Goal: Task Accomplishment & Management: Use online tool/utility

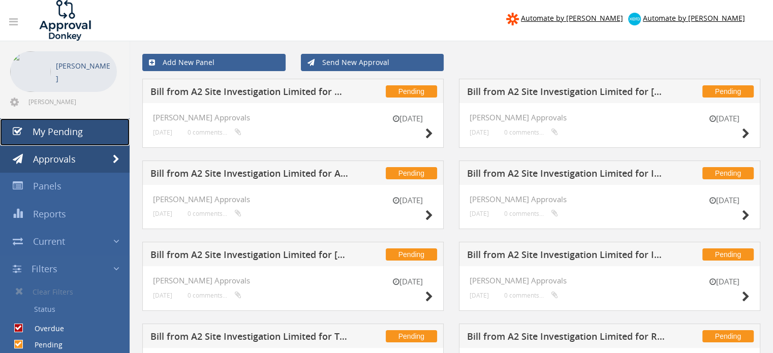
click at [59, 137] on span "My Pending" at bounding box center [58, 132] width 50 height 12
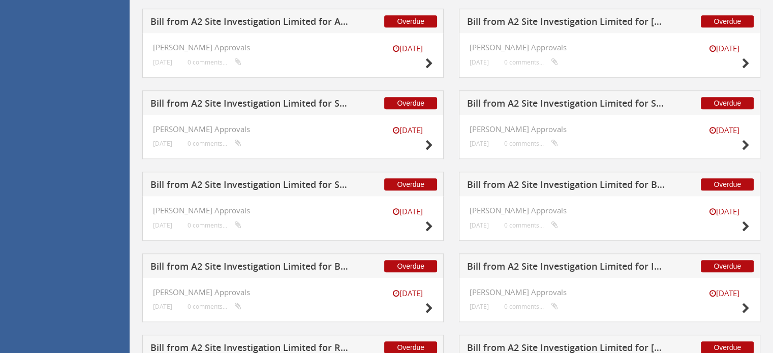
scroll to position [746, 0]
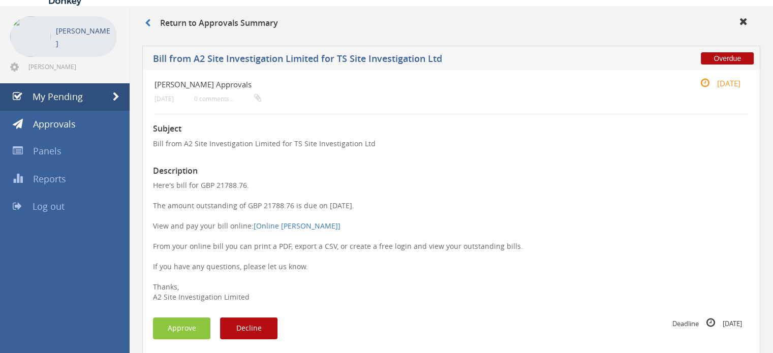
scroll to position [102, 0]
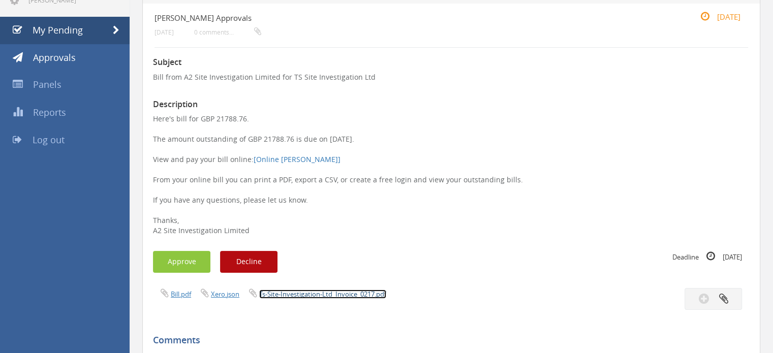
click at [366, 294] on link "Ts-Site-Investigation-Ltd_Invoice_0217.pdf" at bounding box center [322, 294] width 127 height 9
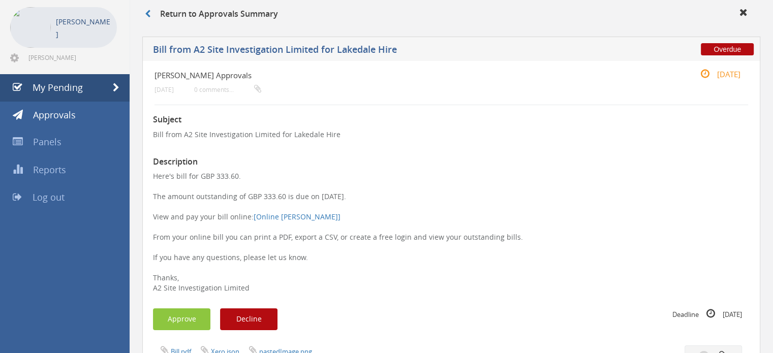
scroll to position [102, 0]
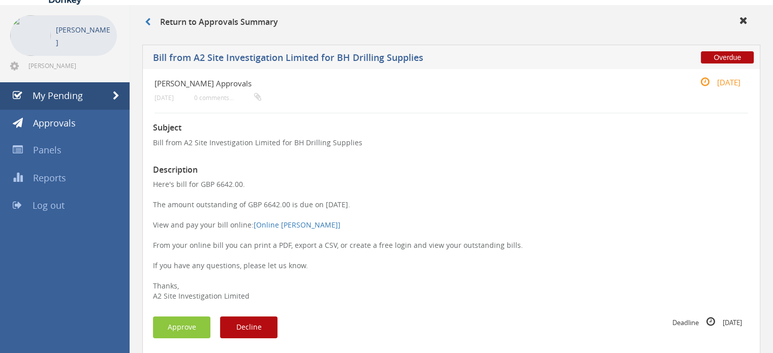
scroll to position [51, 0]
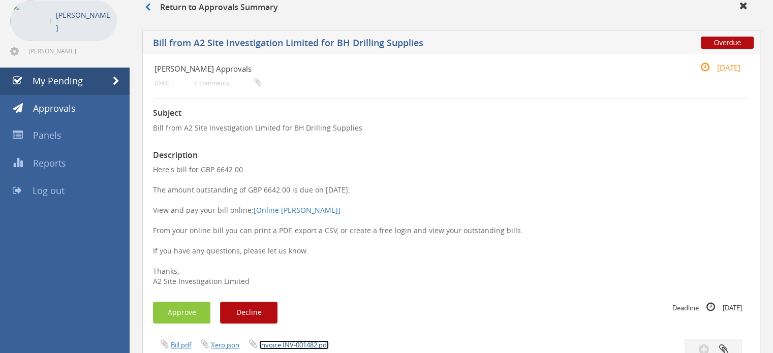
click at [293, 341] on link "Invoice INV-001482.pdf" at bounding box center [294, 345] width 70 height 9
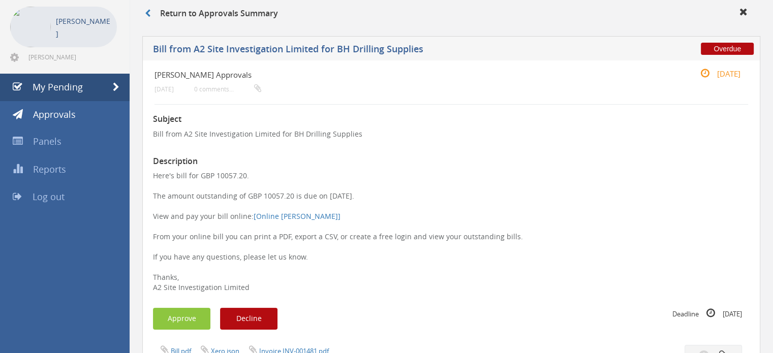
scroll to position [102, 0]
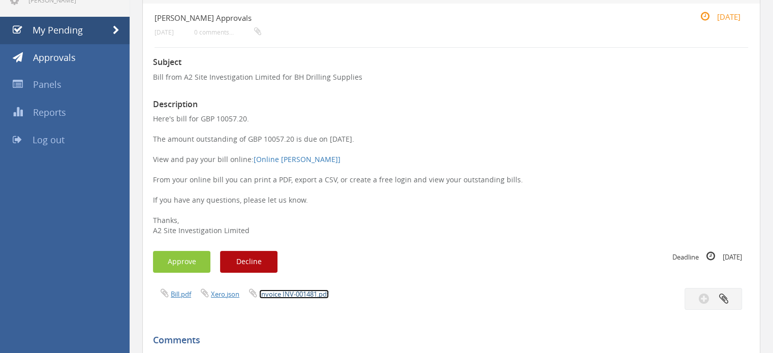
click at [296, 292] on link "Invoice INV-001481.pdf" at bounding box center [294, 294] width 70 height 9
click at [302, 294] on link "Invoice INV-001481.pdf" at bounding box center [294, 294] width 70 height 9
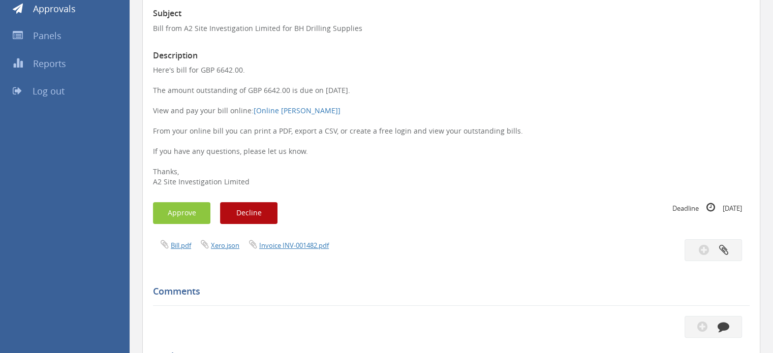
scroll to position [153, 0]
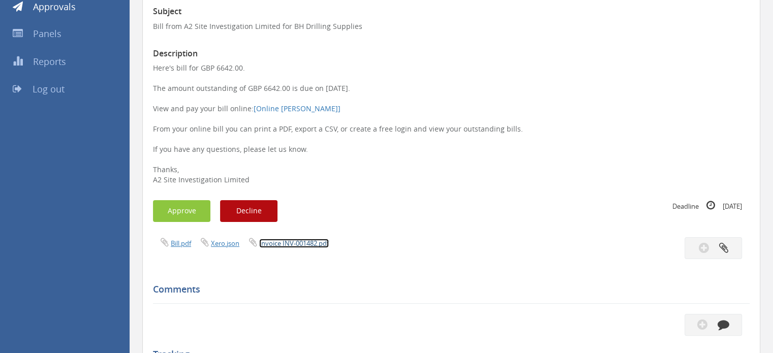
click at [311, 240] on link "Invoice INV-001482.pdf" at bounding box center [294, 243] width 70 height 9
click at [291, 240] on link "Invoice INV-001482.pdf" at bounding box center [294, 243] width 70 height 9
click at [192, 210] on button "Approve" at bounding box center [181, 211] width 57 height 22
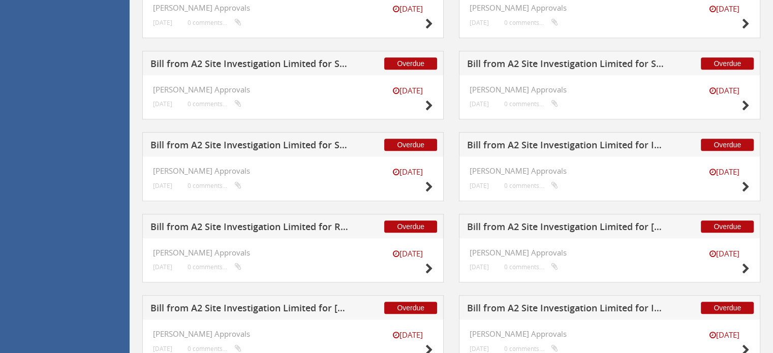
scroll to position [966, 0]
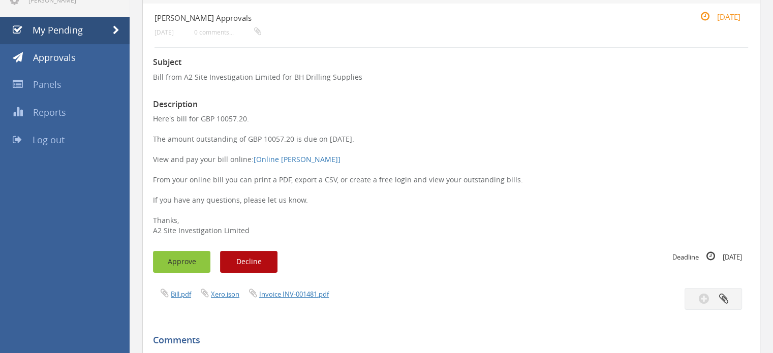
click at [183, 265] on button "Approve" at bounding box center [181, 262] width 57 height 22
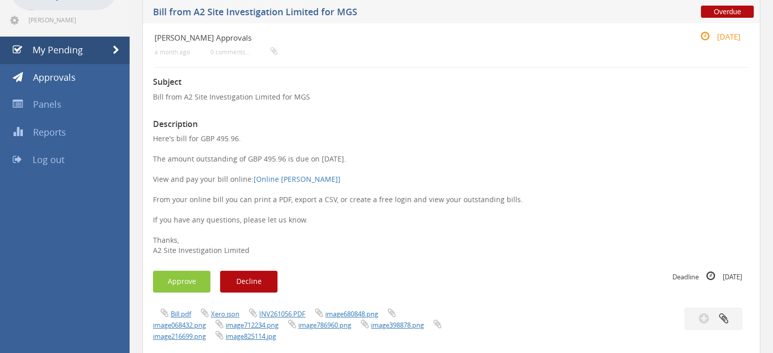
scroll to position [254, 0]
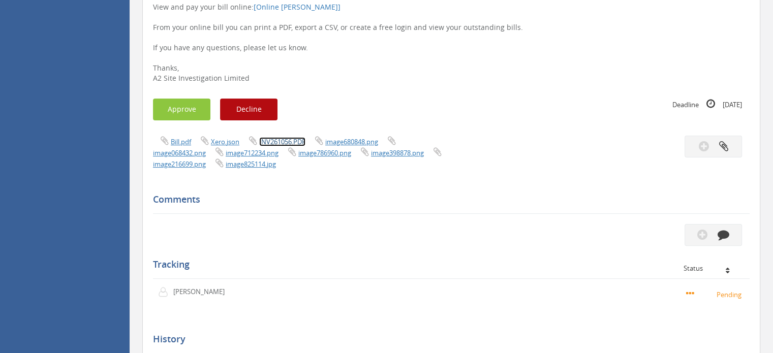
click at [289, 141] on link "INV261056.PDF" at bounding box center [282, 141] width 46 height 9
click at [195, 114] on button "Approve" at bounding box center [181, 110] width 57 height 22
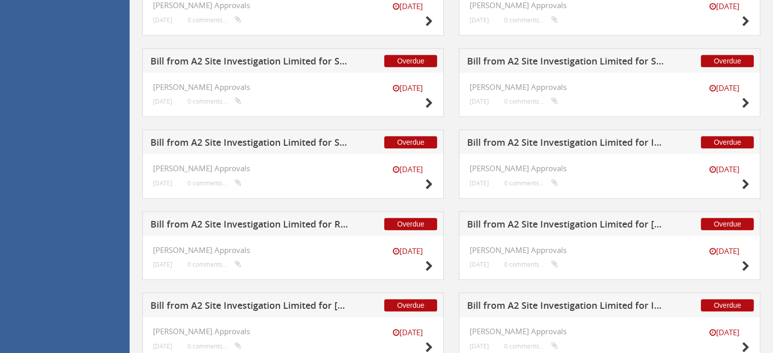
scroll to position [797, 0]
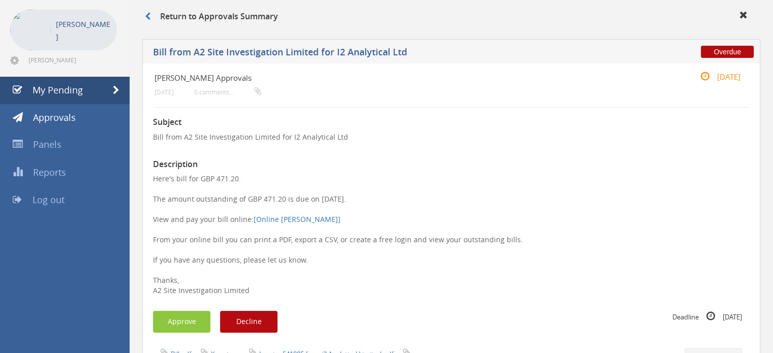
scroll to position [102, 0]
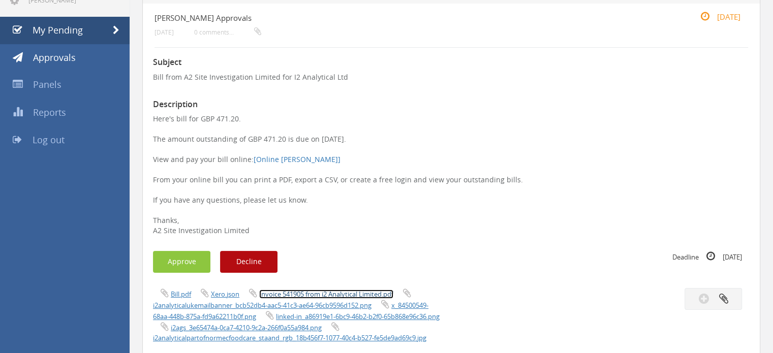
click at [288, 291] on link "Invoice 541905 from i2 Analytical Limited.pdf" at bounding box center [326, 294] width 134 height 9
click at [181, 256] on button "Approve" at bounding box center [181, 262] width 57 height 22
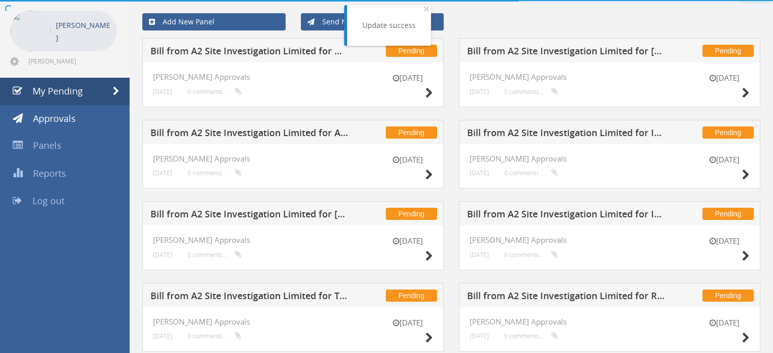
scroll to position [102, 0]
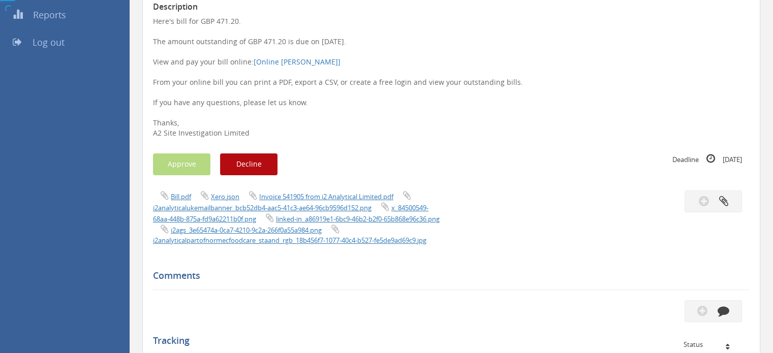
scroll to position [203, 0]
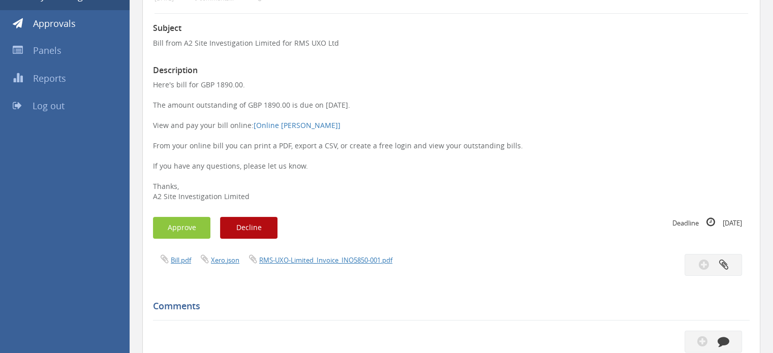
scroll to position [153, 0]
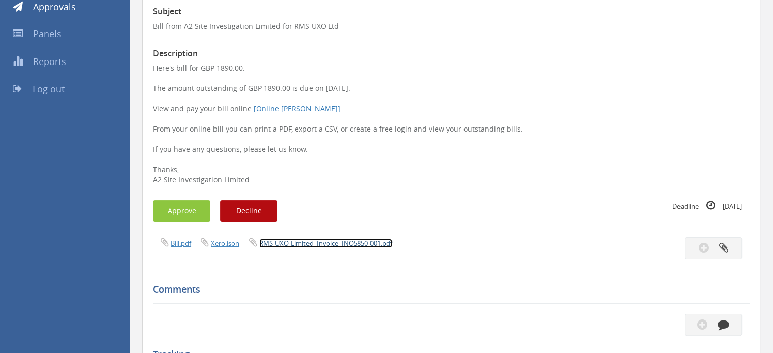
click at [309, 243] on link "RMS-UXO-Limited_Invoice_INO5850-001.pdf" at bounding box center [325, 243] width 133 height 9
click at [162, 211] on button "Approve" at bounding box center [181, 211] width 57 height 22
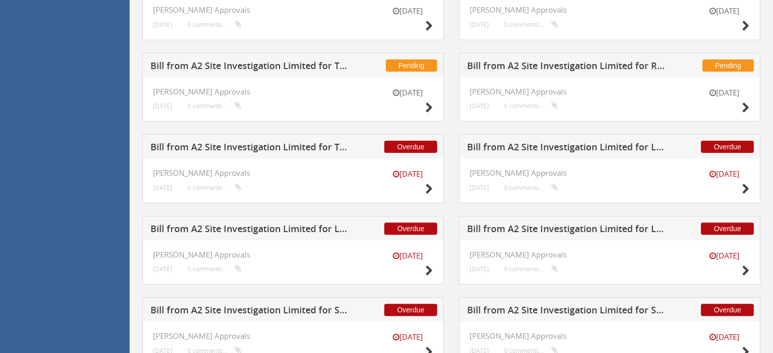
scroll to position [509, 0]
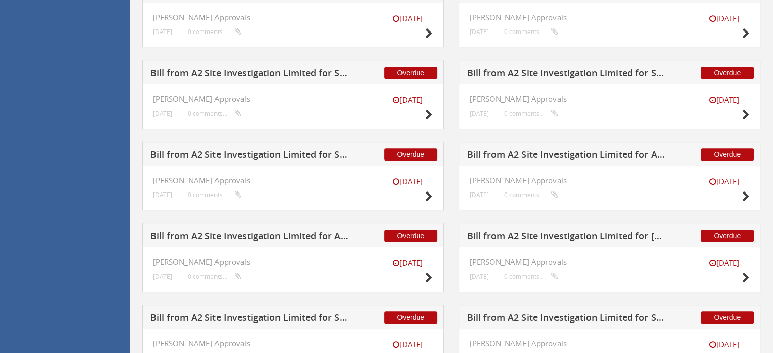
drag, startPoint x: 601, startPoint y: 151, endPoint x: 554, endPoint y: 175, distance: 52.3
click at [535, 171] on div "15 Sep JAS Approvals 16 days ago 0 comments..." at bounding box center [610, 188] width 302 height 45
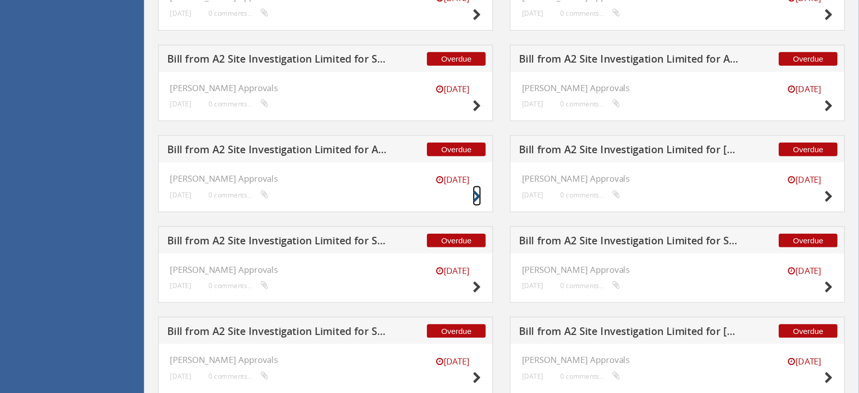
scroll to position [712, 0]
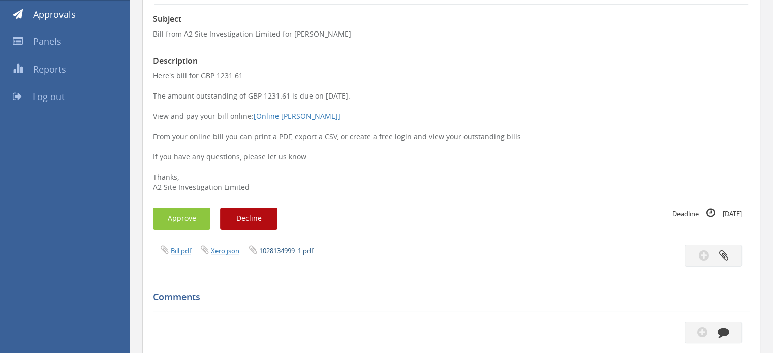
scroll to position [153, 0]
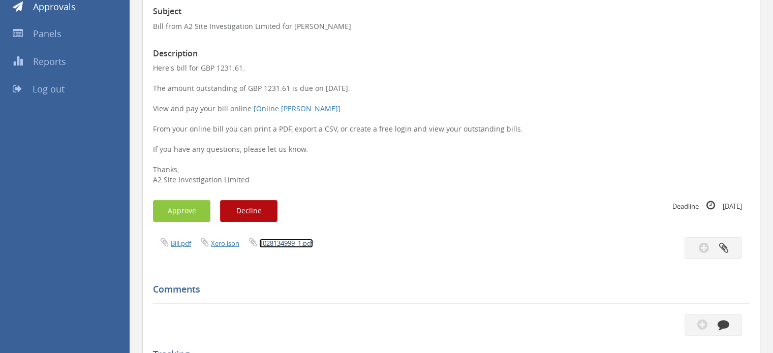
click at [292, 244] on link "1028134999_1.pdf" at bounding box center [286, 243] width 54 height 9
click at [164, 209] on button "Approve" at bounding box center [181, 211] width 57 height 22
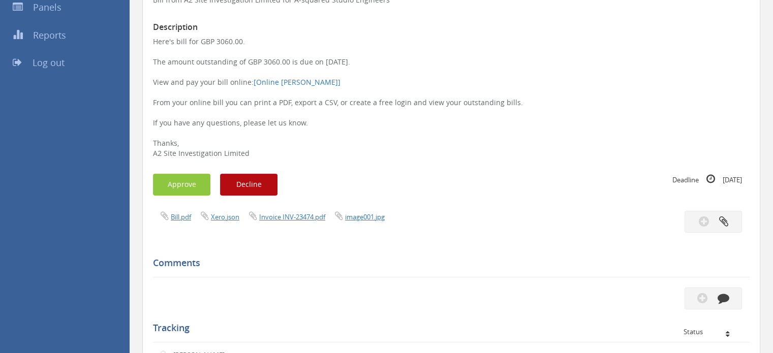
scroll to position [254, 0]
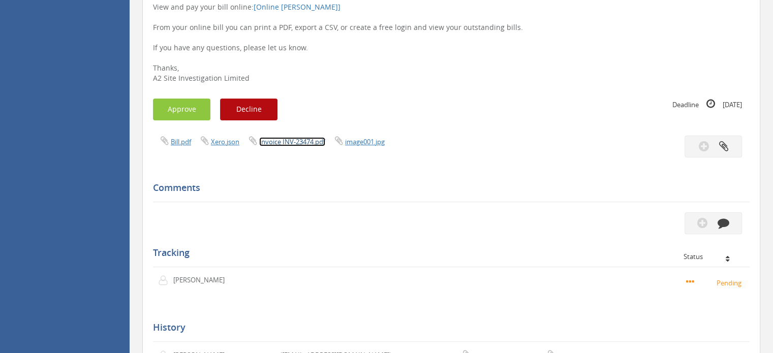
click at [313, 144] on link "Invoice INV-23474.pdf" at bounding box center [292, 141] width 66 height 9
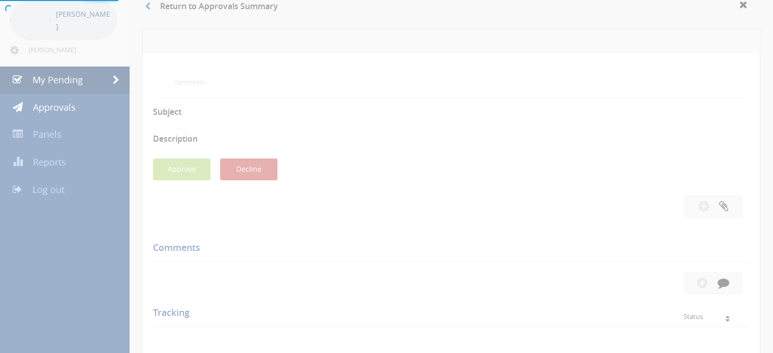
scroll to position [102, 0]
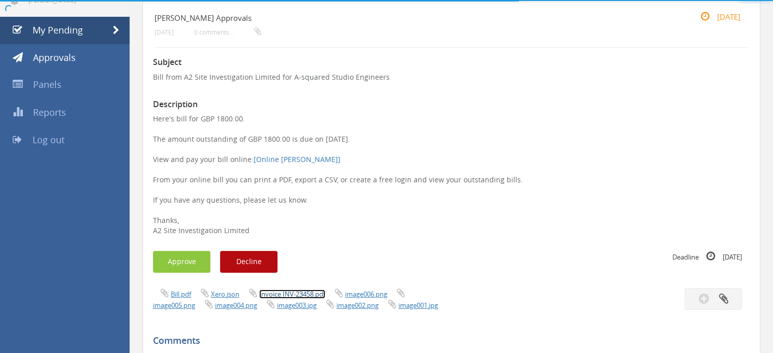
click at [295, 294] on link "Invoice INV-23458.pdf" at bounding box center [292, 294] width 66 height 9
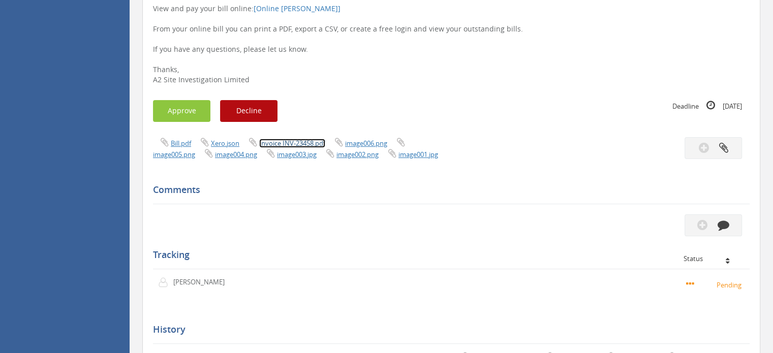
scroll to position [254, 0]
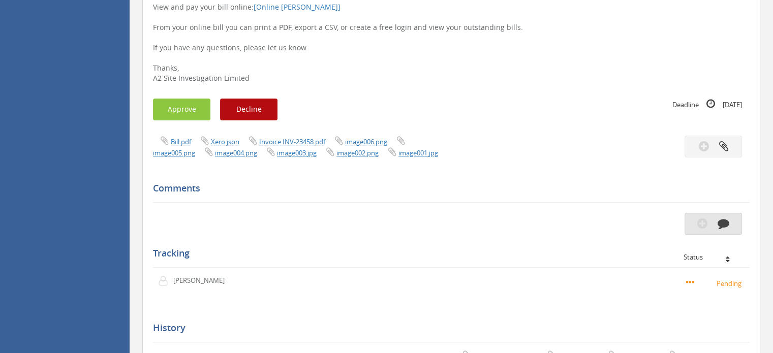
click at [700, 223] on icon "button" at bounding box center [703, 224] width 10 height 12
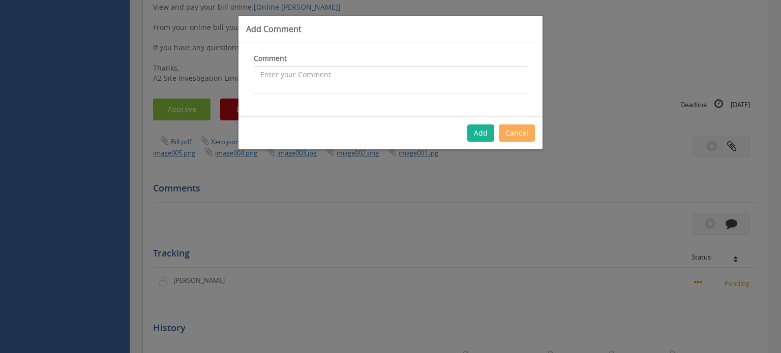
click at [334, 88] on textarea at bounding box center [391, 79] width 274 height 27
type textarea "Queried studio on this - we havent been instructed to do this by client"
click at [482, 134] on button "Add" at bounding box center [480, 133] width 27 height 17
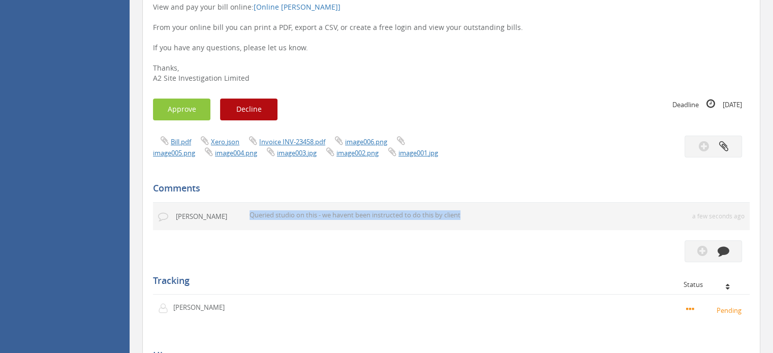
drag, startPoint x: 250, startPoint y: 216, endPoint x: 477, endPoint y: 220, distance: 226.8
click at [477, 220] on td "Queried studio on this - we havent been instructed to do this by client" at bounding box center [461, 216] width 432 height 27
click at [469, 215] on p "Queried studio on this - we havent been instructed to do this by client" at bounding box center [428, 216] width 356 height 10
click at [466, 215] on p "Queried studio on this - we havent been instructed to do this by client" at bounding box center [428, 216] width 356 height 10
click at [464, 214] on p "Queried studio on this - we havent been instructed to do this by client" at bounding box center [428, 216] width 356 height 10
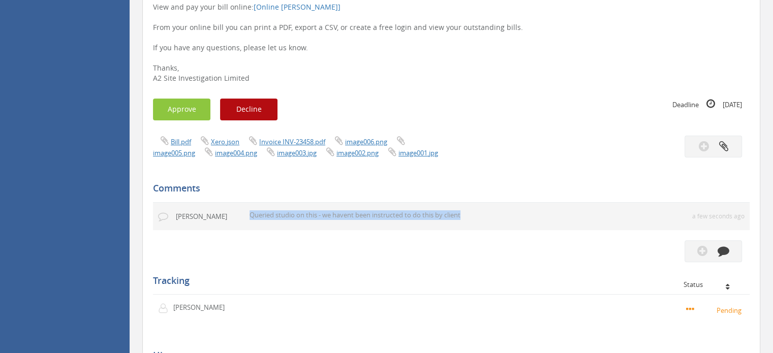
drag, startPoint x: 463, startPoint y: 214, endPoint x: 251, endPoint y: 215, distance: 212.1
click at [244, 218] on tr "Jay Starmer Queried studio on this - we havent been instructed to do this by cl…" at bounding box center [451, 216] width 597 height 27
click at [251, 215] on p "Queried studio on this - we havent been instructed to do this by client" at bounding box center [428, 216] width 356 height 10
drag, startPoint x: 250, startPoint y: 214, endPoint x: 485, endPoint y: 215, distance: 235.5
click at [485, 215] on p "Queried studio on this - we havent been instructed to do this by client" at bounding box center [428, 216] width 356 height 10
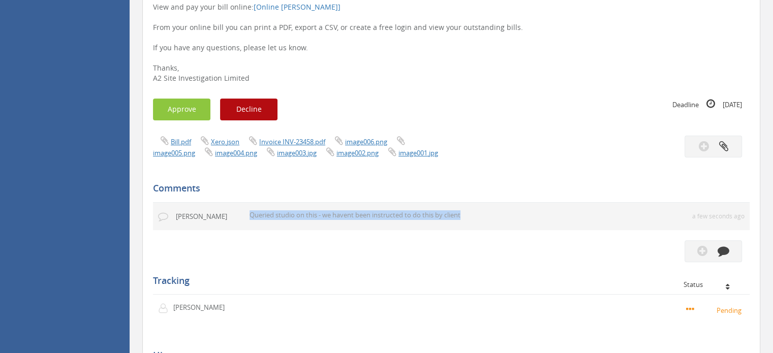
click at [482, 215] on p "Queried studio on this - we havent been instructed to do this by client" at bounding box center [428, 216] width 356 height 10
drag, startPoint x: 463, startPoint y: 215, endPoint x: 243, endPoint y: 214, distance: 219.7
click at [244, 215] on tr "Jay Starmer Queried studio on this - we havent been instructed to do this by cl…" at bounding box center [451, 216] width 597 height 27
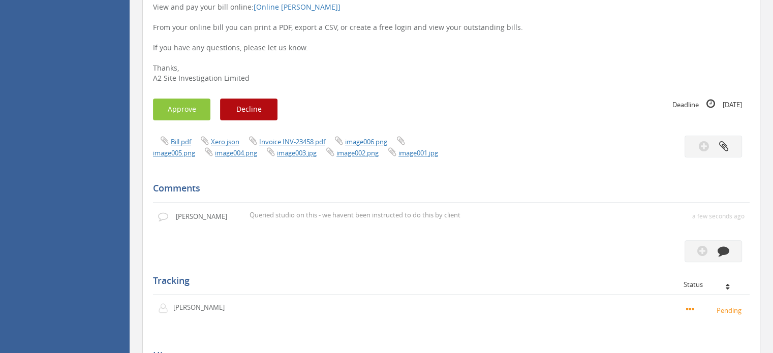
click at [257, 189] on h5 "Comments" at bounding box center [447, 189] width 589 height 10
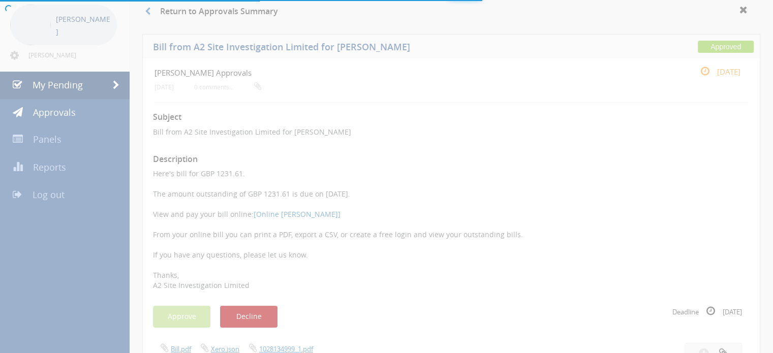
scroll to position [254, 0]
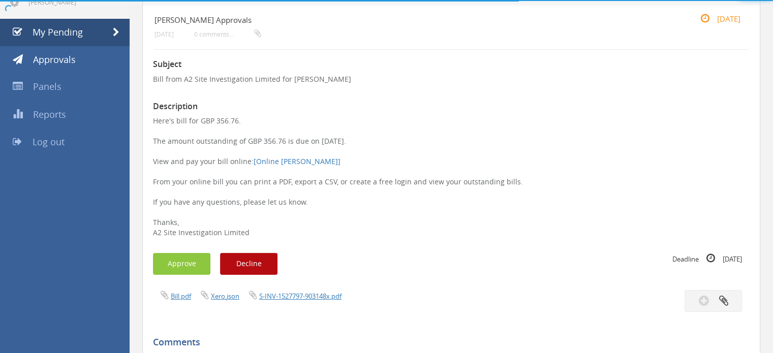
scroll to position [102, 0]
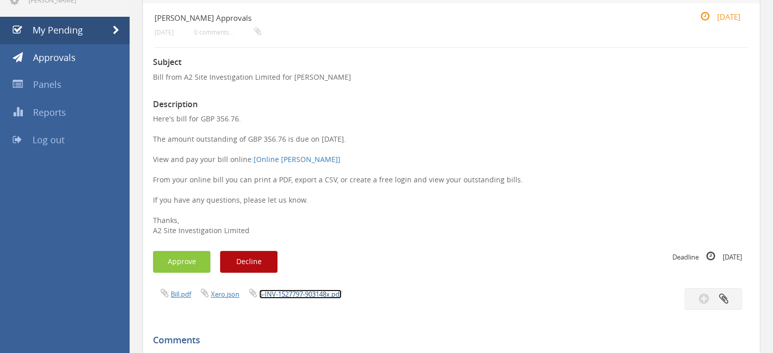
click at [299, 296] on link "S-INV-1527797-903148x.pdf" at bounding box center [300, 294] width 82 height 9
click at [188, 267] on button "Approve" at bounding box center [181, 262] width 57 height 22
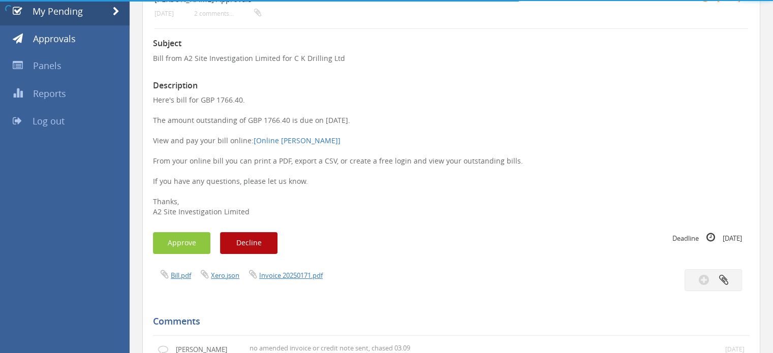
scroll to position [153, 0]
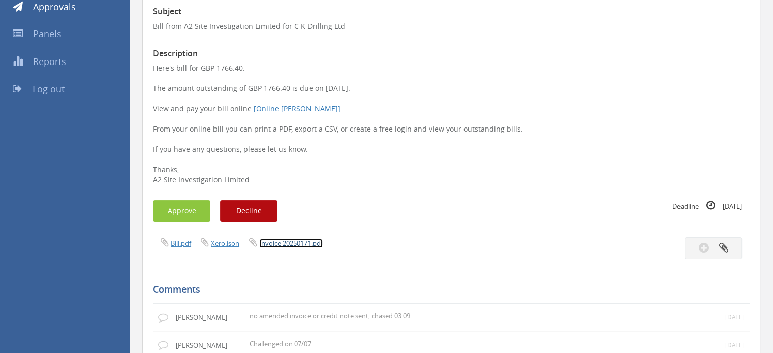
click at [299, 243] on link "Invoice 20250171.pdf" at bounding box center [291, 243] width 64 height 9
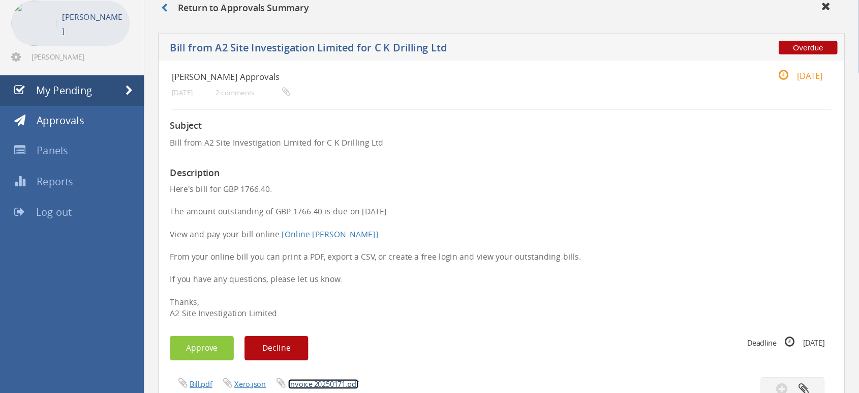
scroll to position [51, 0]
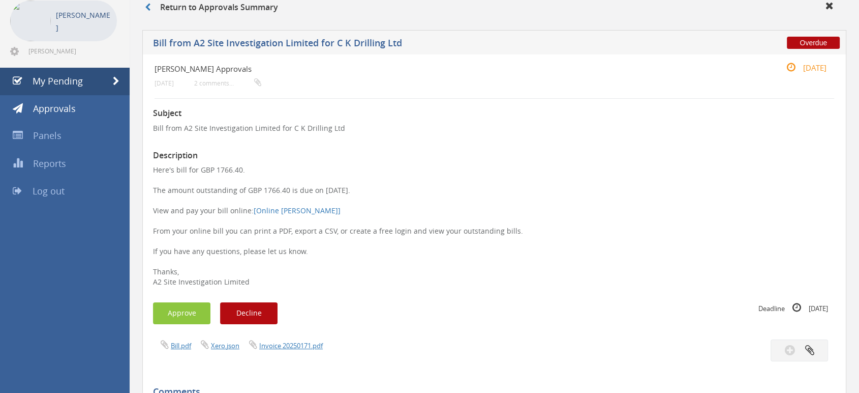
drag, startPoint x: 771, startPoint y: 1, endPoint x: 609, endPoint y: 167, distance: 232.7
click at [608, 171] on p "Here's bill for GBP 1766.40. The amount outstanding of GBP 1766.40 is due on 24…" at bounding box center [494, 226] width 683 height 122
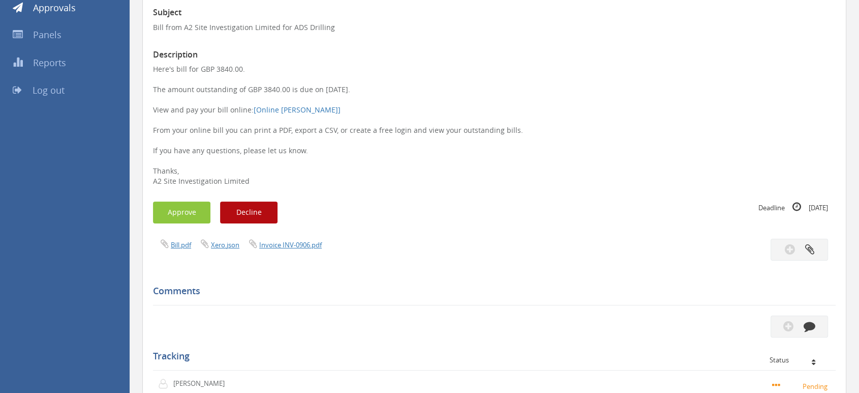
scroll to position [113, 0]
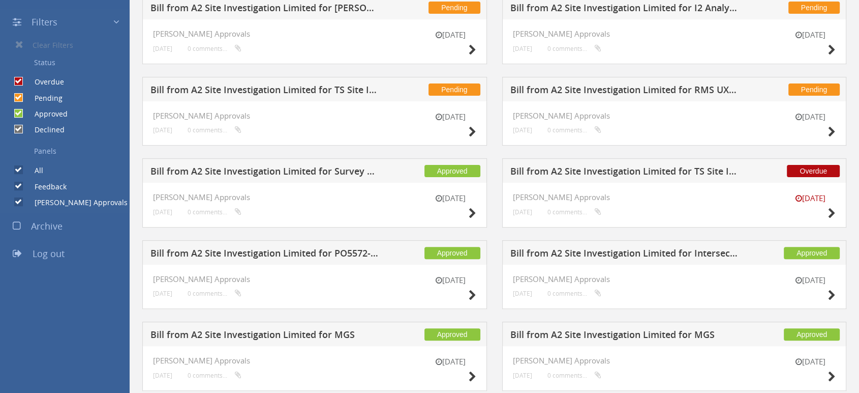
scroll to position [113, 0]
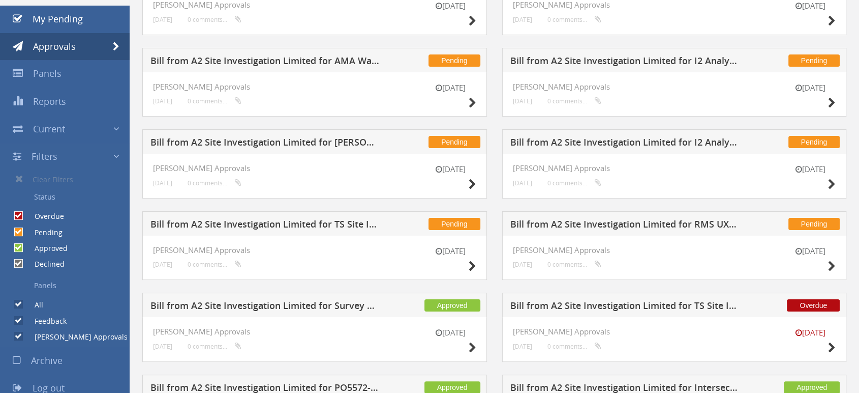
click at [17, 233] on input "Pending" at bounding box center [17, 231] width 7 height 7
checkbox input "false"
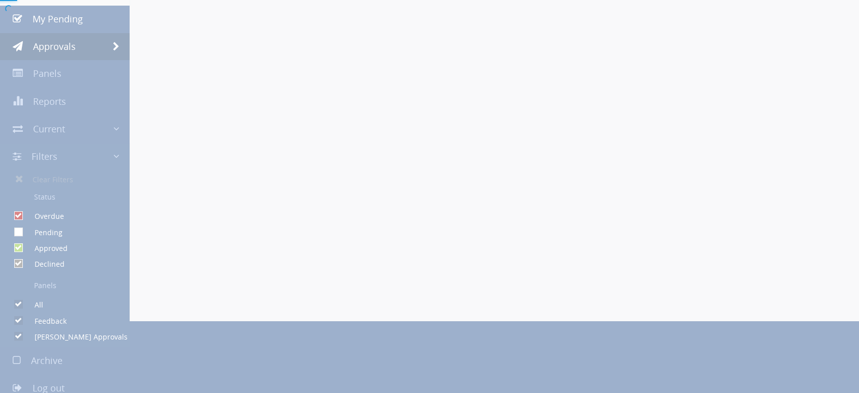
click at [21, 250] on div at bounding box center [429, 196] width 859 height 393
click at [18, 249] on div at bounding box center [429, 196] width 859 height 393
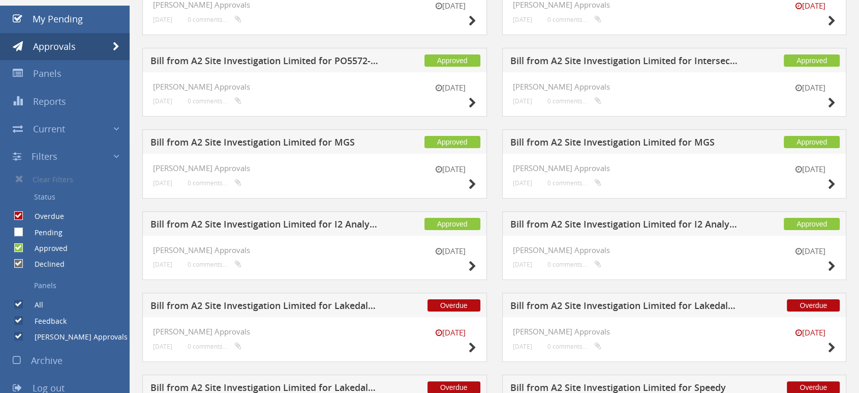
click at [18, 248] on input "Approved" at bounding box center [17, 248] width 7 height 7
checkbox input "false"
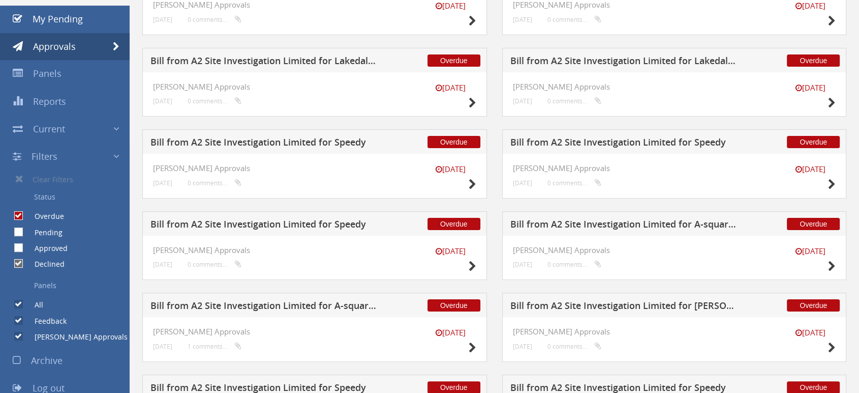
click at [24, 263] on label "Declined" at bounding box center [44, 264] width 40 height 10
click at [21, 263] on input "Declined" at bounding box center [17, 263] width 7 height 7
checkbox input "false"
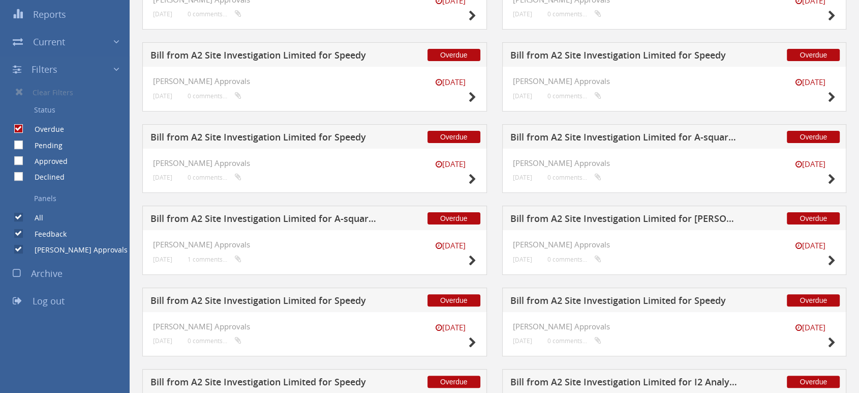
scroll to position [226, 0]
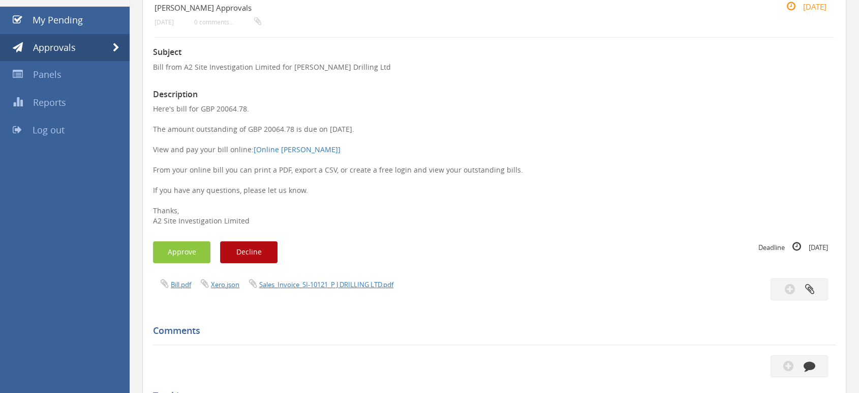
scroll to position [113, 0]
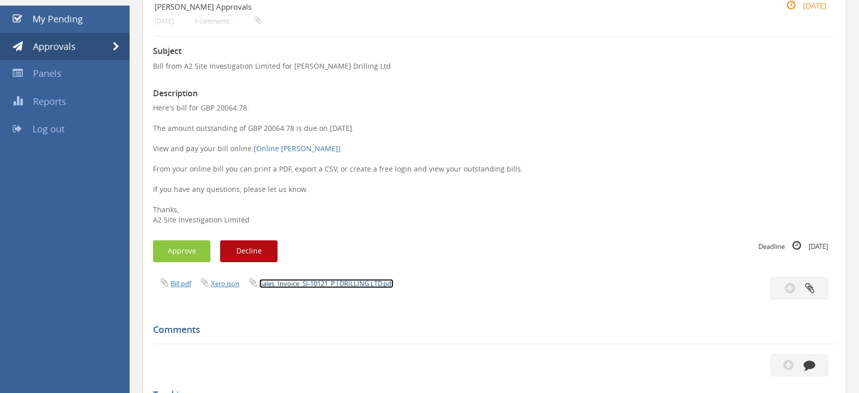
click at [301, 283] on link "Sales_Invoice_SI-10121_P J DRILLING LTD.pdf" at bounding box center [326, 283] width 134 height 9
